Goal: Obtain resource: Download file/media

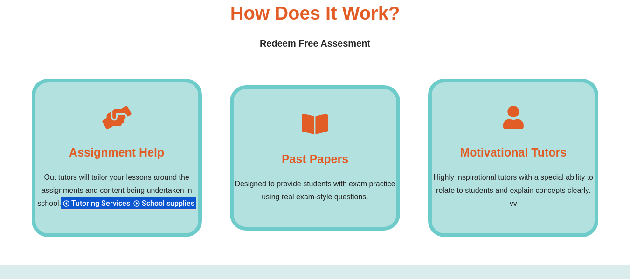
scroll to position [7200, 0]
click at [345, 121] on div "Past Papers Designed to provide students with exam practice using real exam-sty…" at bounding box center [315, 158] width 170 height 145
click at [322, 178] on p "Designed to provide students with exam practice using real exam-style questions." at bounding box center [314, 191] width 163 height 26
click at [313, 150] on h4 "Past Papers" at bounding box center [314, 159] width 67 height 19
click at [315, 150] on h4 "Past Papers" at bounding box center [314, 159] width 67 height 19
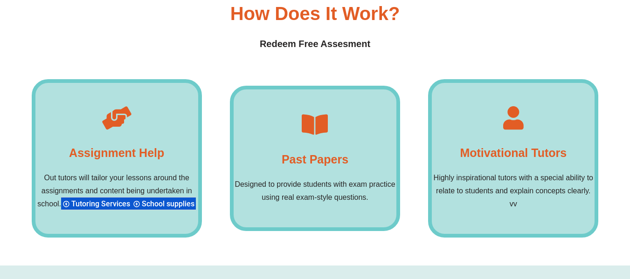
click at [314, 86] on div "Past Papers Designed to provide students with exam practice using real exam-sty…" at bounding box center [315, 158] width 170 height 145
click at [313, 86] on div "Past Papers Designed to provide students with exam practice using real exam-sty…" at bounding box center [315, 158] width 170 height 145
click at [314, 178] on p "Designed to provide students with exam practice using real exam-style questions." at bounding box center [314, 191] width 163 height 26
click at [318, 184] on div "Past Papers Designed to provide students with exam practice using real exam-sty…" at bounding box center [315, 158] width 170 height 145
drag, startPoint x: 207, startPoint y: 116, endPoint x: 180, endPoint y: 117, distance: 27.1
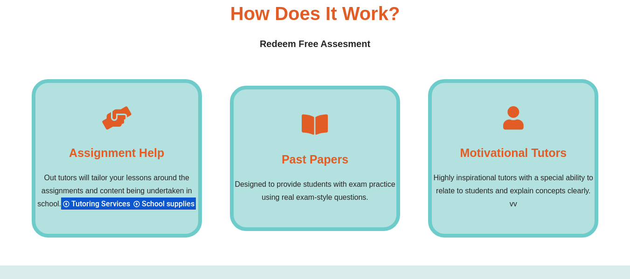
click at [183, 115] on div "Assignment Help Out tutors will tailor your lessons around the assignments and …" at bounding box center [315, 158] width 567 height 158
click at [154, 144] on h4 "Assignment Help" at bounding box center [116, 153] width 95 height 19
click at [124, 144] on h4 "Assignment Help" at bounding box center [116, 153] width 95 height 19
click at [125, 144] on h4 "Assignment Help" at bounding box center [116, 153] width 95 height 19
click at [153, 144] on h4 "Assignment Help" at bounding box center [116, 153] width 95 height 19
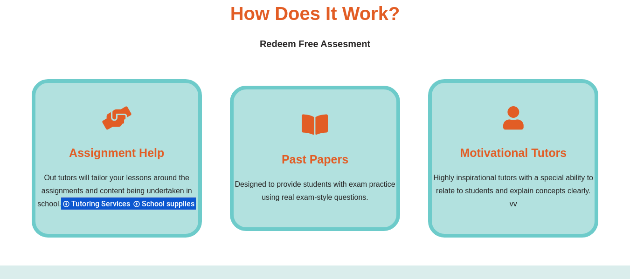
click at [502, 106] on icon at bounding box center [512, 117] width 23 height 23
click at [516, 140] on div "Motivational Tutors Highly inspirational tutors with a special ability to relat…" at bounding box center [513, 158] width 170 height 158
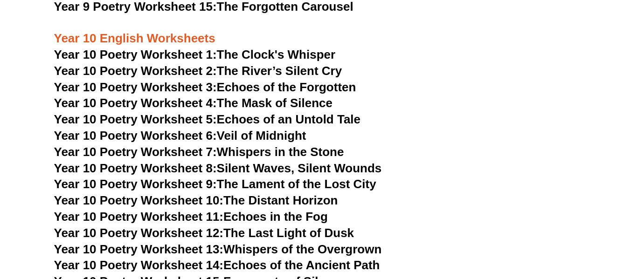
scroll to position [6741, 0]
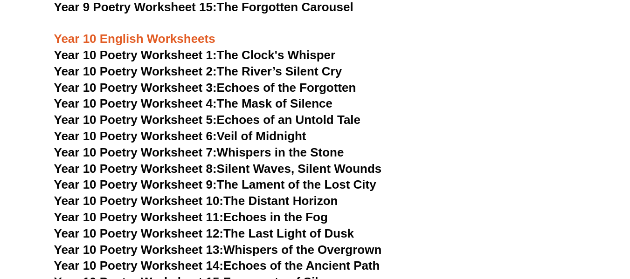
click at [273, 48] on link "Year 10 Poetry Worksheet 1: The Clock's Whisper" at bounding box center [194, 55] width 281 height 14
